Goal: Task Accomplishment & Management: Manage account settings

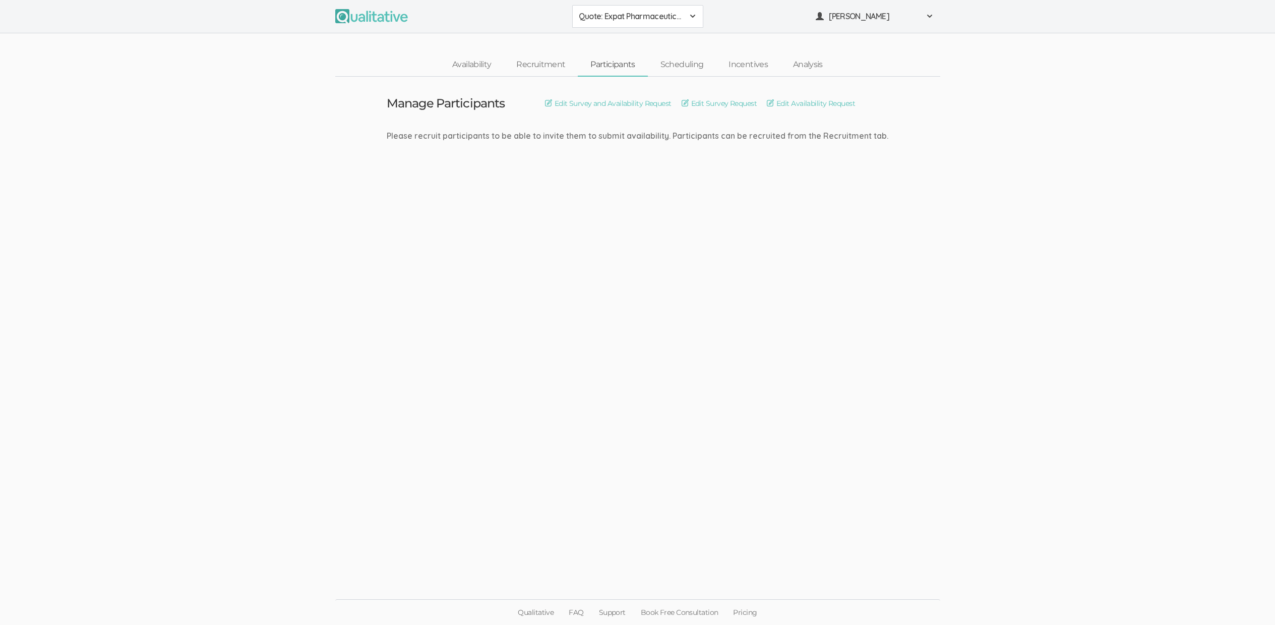
click at [719, 339] on ui-view "Manage Participants Edit Survey and Availability Request Edit Survey Request Ed…" at bounding box center [637, 313] width 1275 height 472
click at [303, 408] on ui-view "Schedule Interviews Edit Interview Calendar Invite Edit Interview Reminder Emai…" at bounding box center [637, 313] width 1275 height 472
click at [374, 389] on ui-view "Schedule Interviews Edit Interview Calendar Invite Edit Interview Reminder Emai…" at bounding box center [637, 313] width 1275 height 472
click at [130, 298] on ui-view "Schedule Interviews Edit Interview Calendar Invite Edit Interview Reminder Emai…" at bounding box center [637, 313] width 1275 height 472
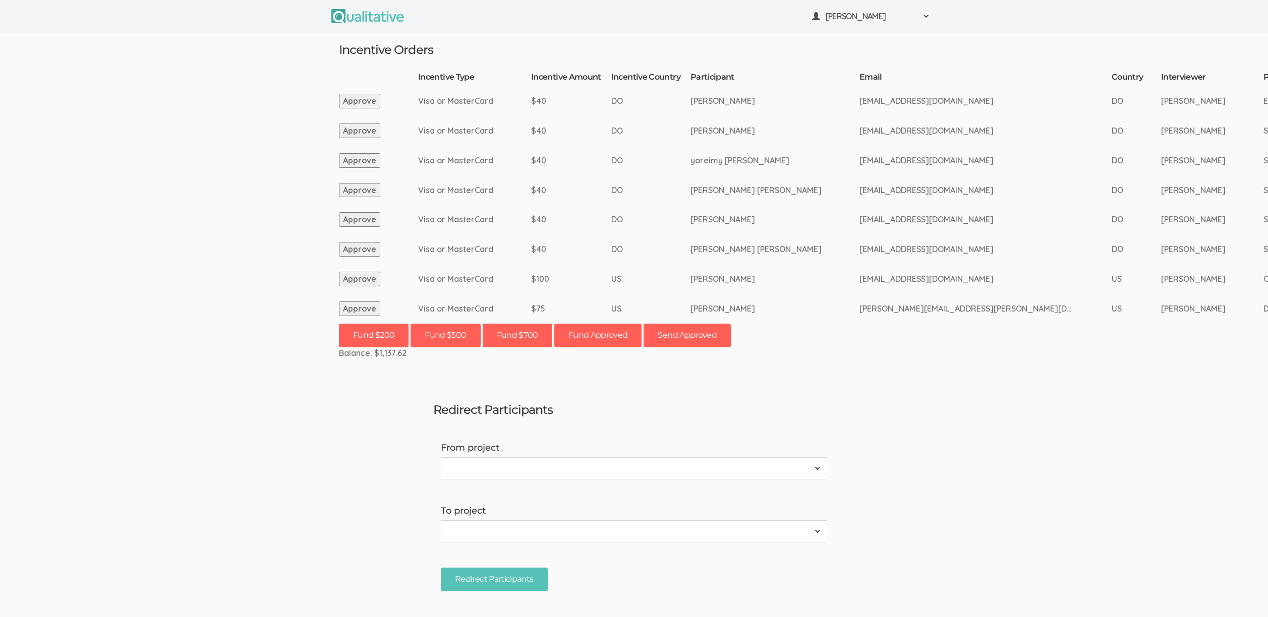
click at [187, 445] on ui-view "Neal Samarakkody Project Workspace Profile Organization Settings" at bounding box center [634, 308] width 1268 height 617
